Goal: Go to known website: Access a specific website the user already knows

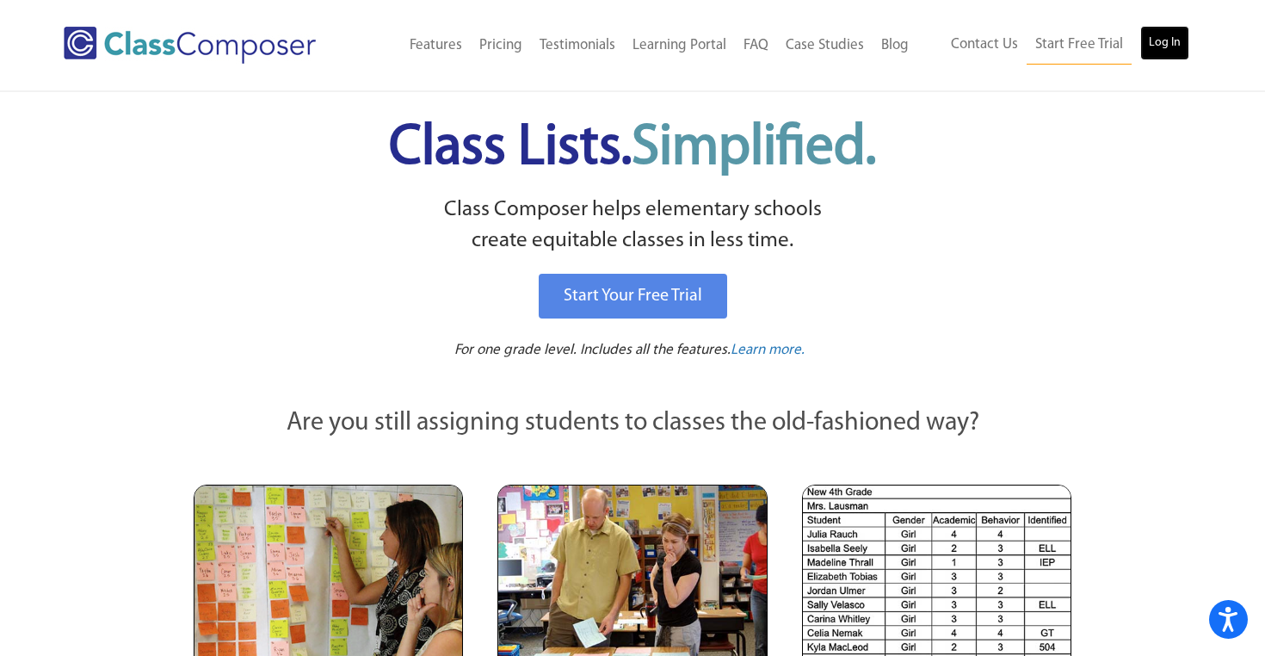
click at [1162, 53] on link "Log In" at bounding box center [1164, 43] width 49 height 34
